Goal: Navigation & Orientation: Find specific page/section

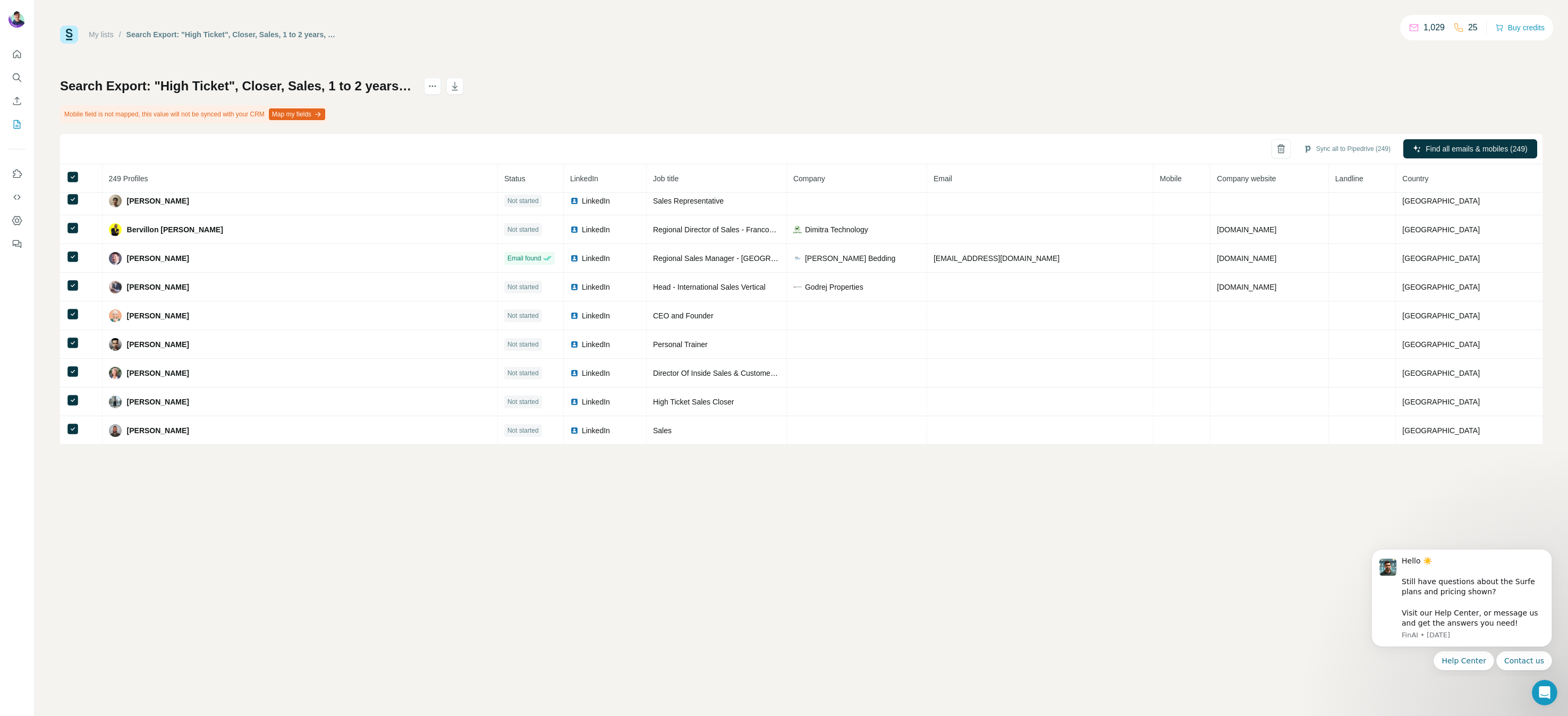
click at [691, 96] on div "Search Export: "High Ticket", Closer, Sales, 1 to 2 years, 3 to 5 years, 6 to 1…" at bounding box center [801, 261] width 1482 height 367
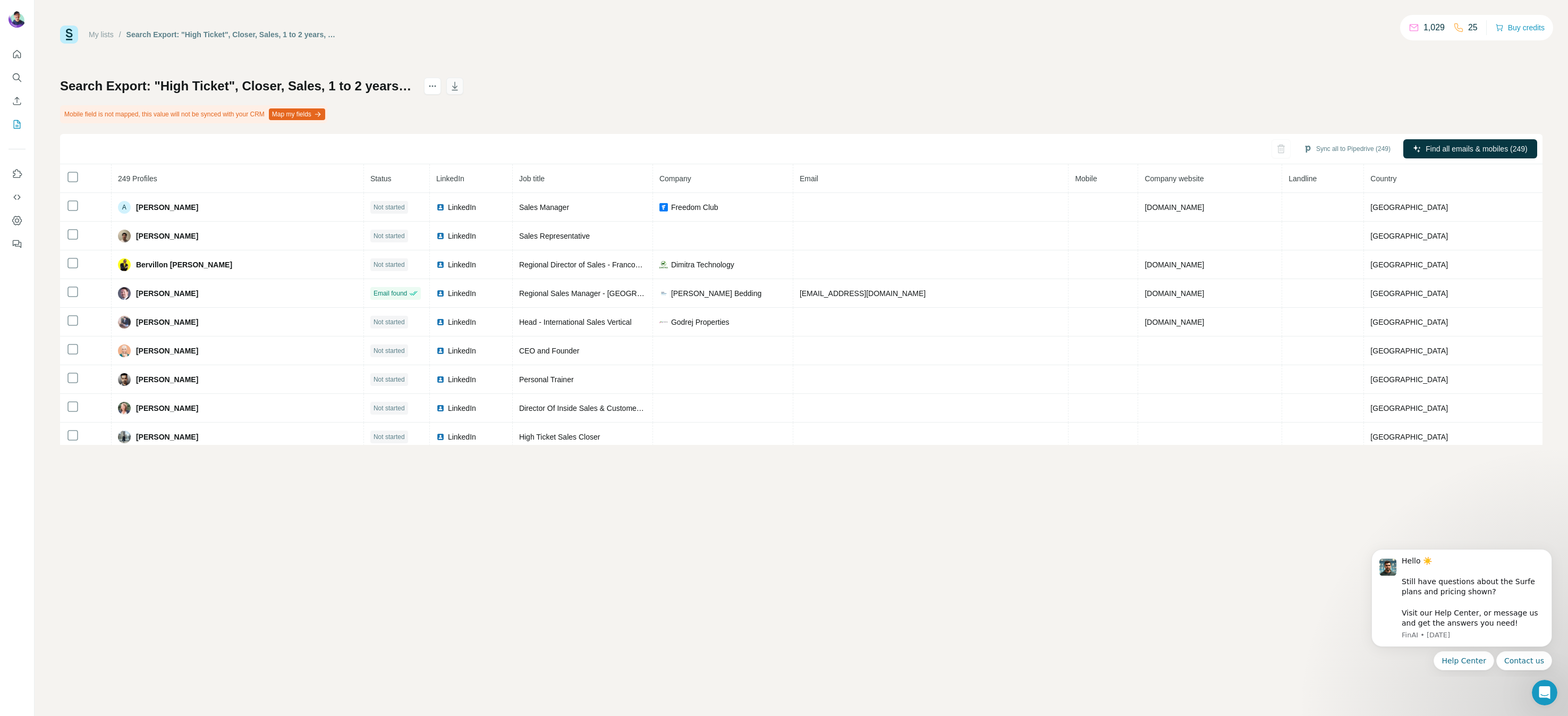
click at [460, 88] on icon "button" at bounding box center [455, 86] width 11 height 11
click at [801, 563] on div "My lists / Search Export: "High Ticket", Closer, Sales, 1 to 2 years, 3 to 5 ye…" at bounding box center [801, 358] width 1533 height 716
